Goal: Register for event/course: Sign up to attend an event or enroll in a course

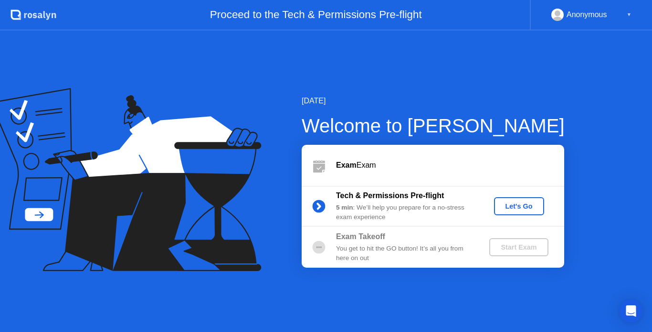
click at [519, 206] on div "Let's Go" at bounding box center [518, 207] width 42 height 8
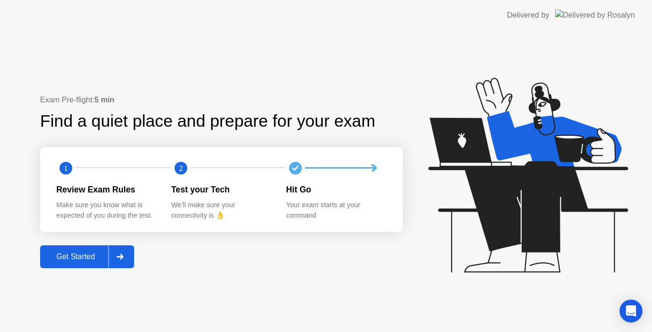
click at [92, 256] on div "Get Started" at bounding box center [75, 257] width 65 height 9
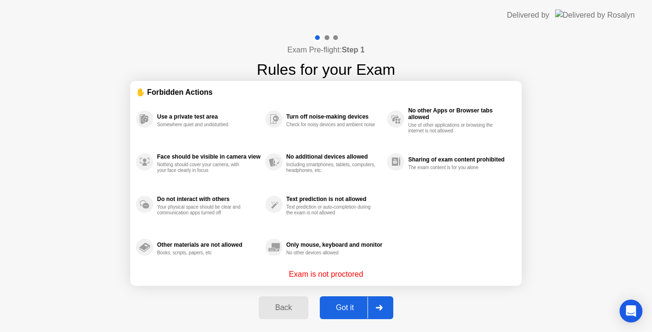
click at [349, 312] on div "Got it" at bounding box center [344, 308] width 45 height 9
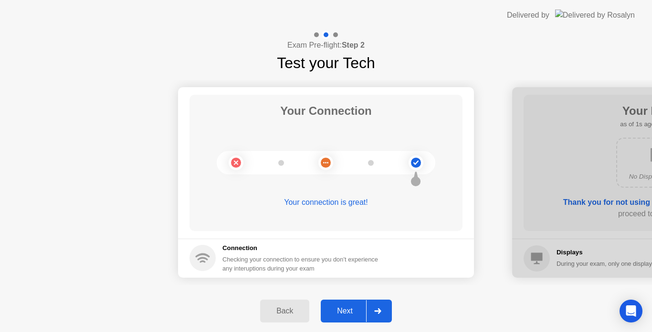
click at [352, 314] on div "Next" at bounding box center [344, 311] width 42 height 9
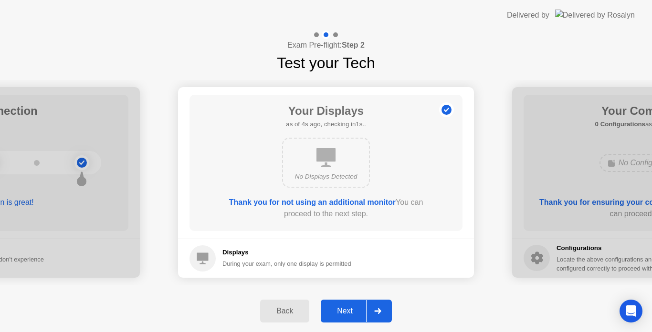
click at [352, 314] on div "Next" at bounding box center [344, 311] width 42 height 9
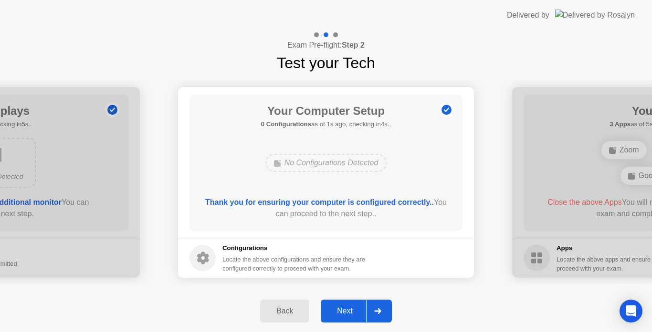
click at [352, 314] on div "Next" at bounding box center [344, 311] width 42 height 9
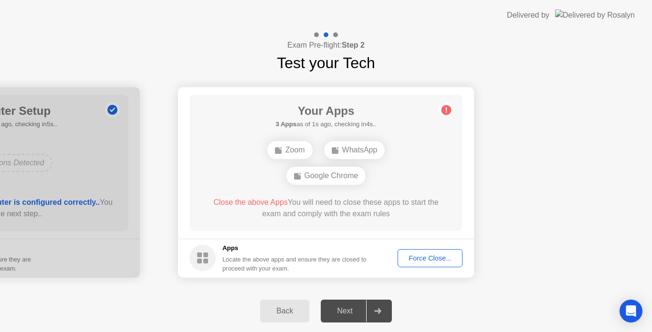
click at [419, 255] on div "Force Close..." at bounding box center [430, 259] width 58 height 8
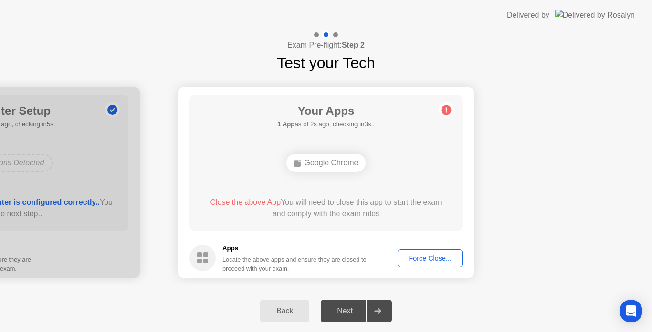
click at [425, 262] on div "Force Close..." at bounding box center [430, 259] width 58 height 8
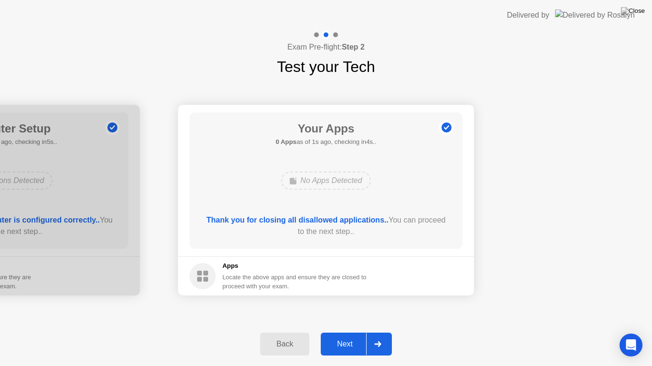
click at [342, 332] on div "Next" at bounding box center [344, 344] width 42 height 9
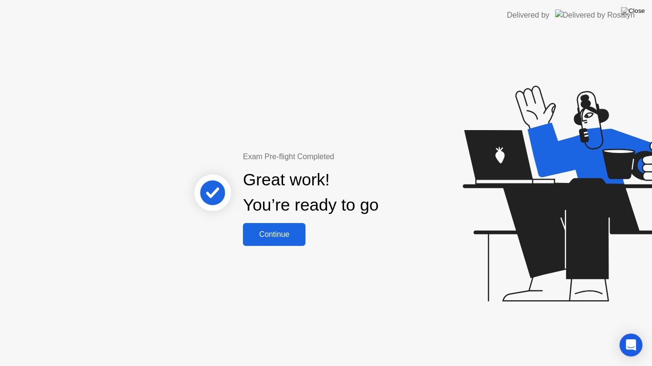
click at [264, 231] on div "Continue" at bounding box center [274, 234] width 57 height 9
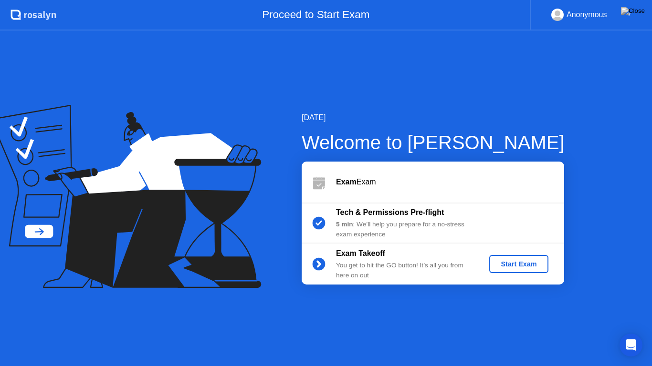
click at [526, 268] on div "Start Exam" at bounding box center [518, 264] width 51 height 8
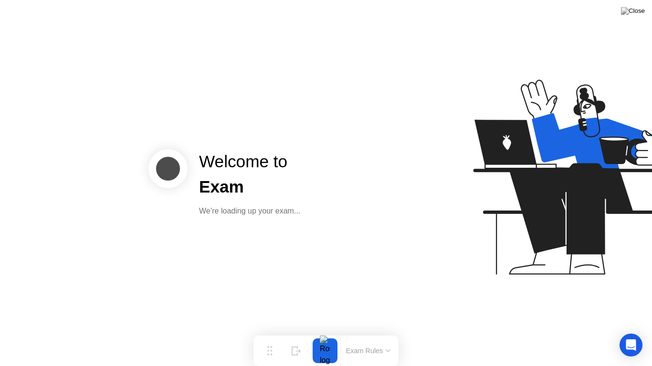
click at [372, 332] on button "Exam Rules" at bounding box center [368, 351] width 51 height 9
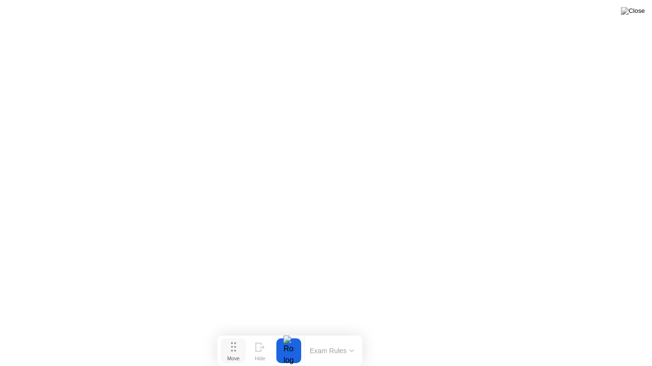
drag, startPoint x: 272, startPoint y: 349, endPoint x: 237, endPoint y: 361, distance: 37.1
click at [237, 332] on button "Move" at bounding box center [233, 351] width 25 height 25
click div "End Proctoring Session"
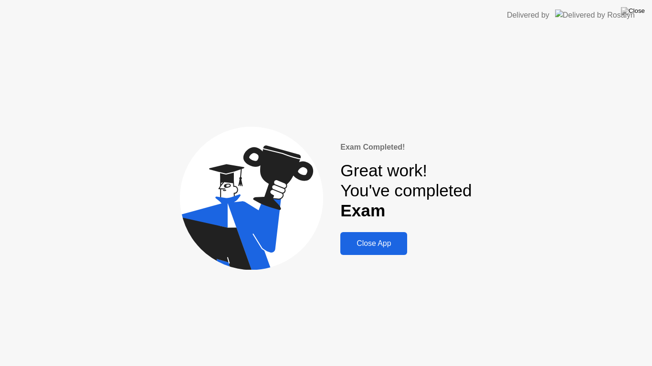
click at [377, 239] on div "Close App" at bounding box center [373, 243] width 61 height 9
